Goal: Transaction & Acquisition: Purchase product/service

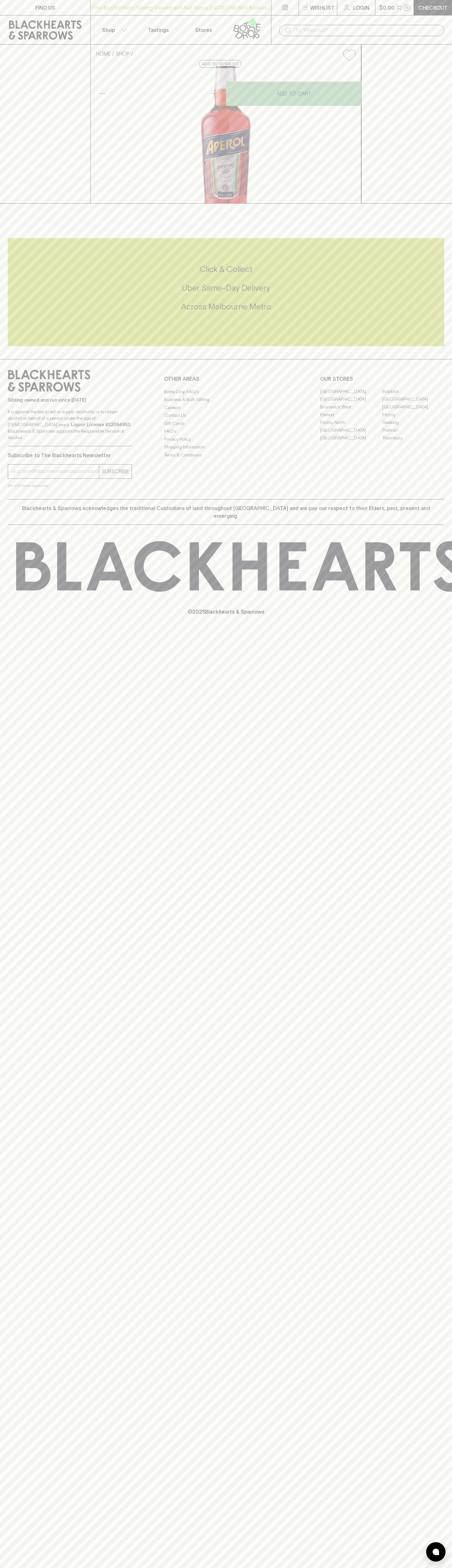
click at [422, 23] on div "​" at bounding box center [361, 30] width 181 height 29
click at [430, 896] on div "FIND US | No Bad Bottles | Sibling Owned and Run Since [DATE] | No Bad Bottles …" at bounding box center [226, 784] width 452 height 1568
click at [369, 1567] on html "FIND US | No Bad Bottles | Sibling Owned and Run Since [DATE] | No Bad Bottles …" at bounding box center [226, 784] width 452 height 1568
click at [32, 1344] on div "FIND US | No Bad Bottles | Sibling Owned and Run Since [DATE] | No Bad Bottles …" at bounding box center [226, 784] width 452 height 1568
